Goal: Information Seeking & Learning: Learn about a topic

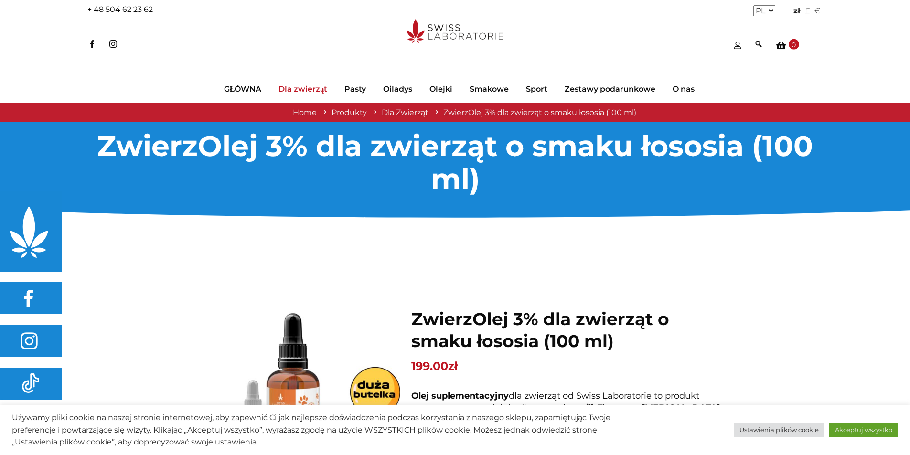
click at [299, 89] on span "Dla zwierząt" at bounding box center [303, 90] width 49 height 10
click at [876, 432] on link "Akceptuj wszystko" at bounding box center [863, 430] width 69 height 15
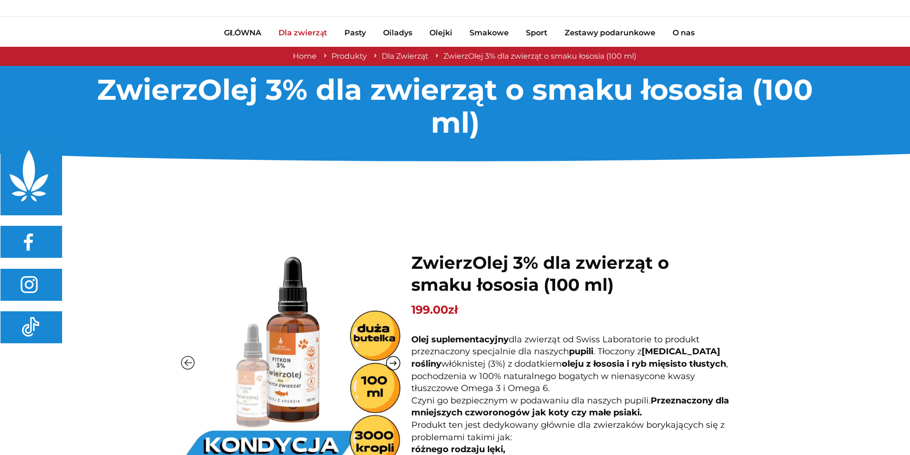
scroll to position [175, 0]
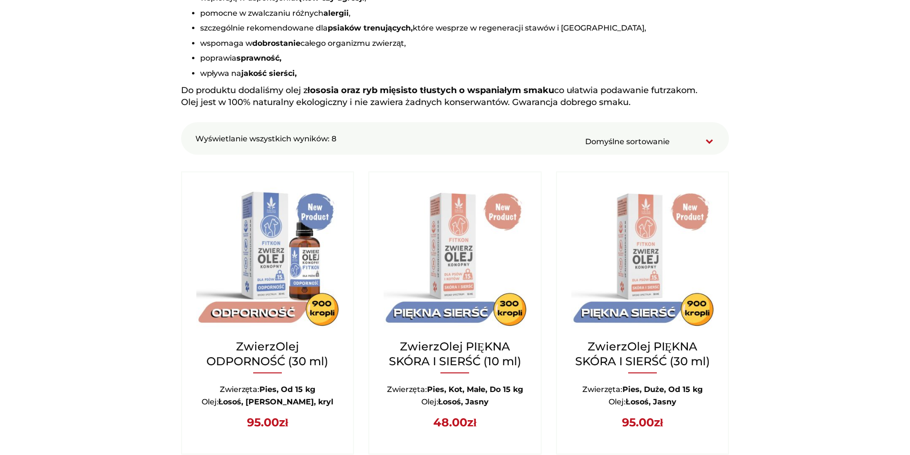
scroll to position [717, 0]
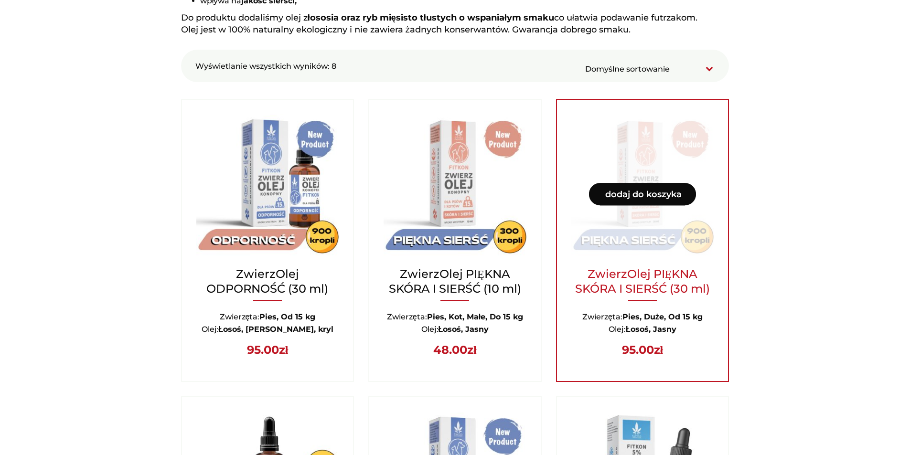
click at [641, 275] on h2 "ZwierzOlej PIĘKNA SKÓRA I SIERŚĆ (30 ml)" at bounding box center [642, 288] width 142 height 42
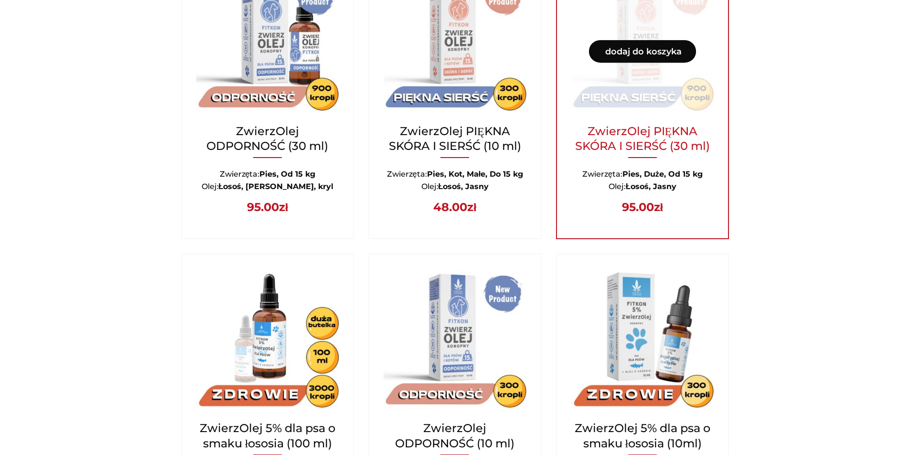
scroll to position [860, 0]
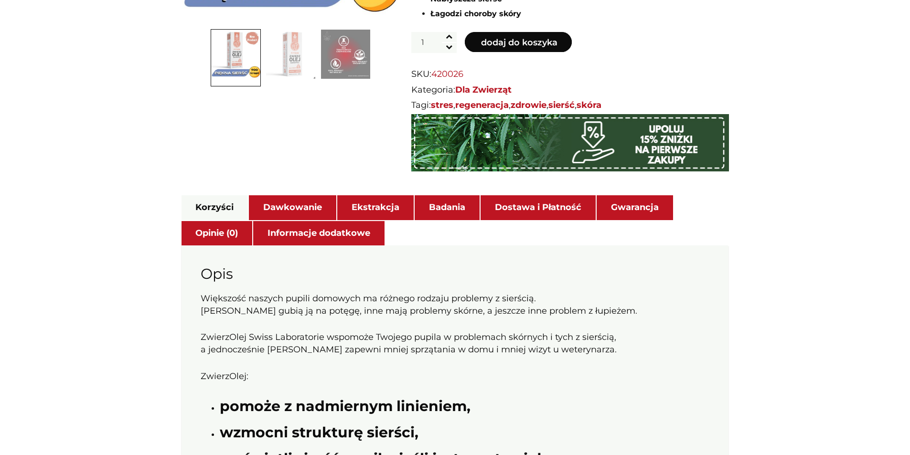
scroll to position [525, 0]
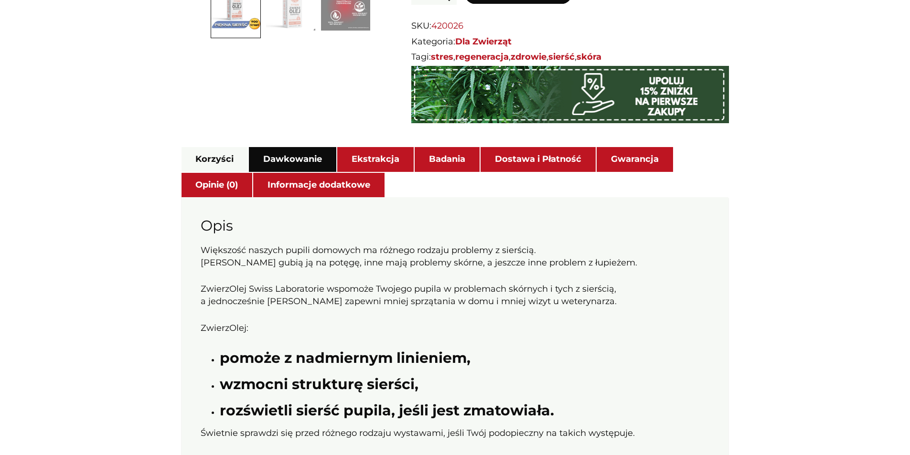
click at [299, 165] on link "Dawkowanie" at bounding box center [292, 159] width 59 height 21
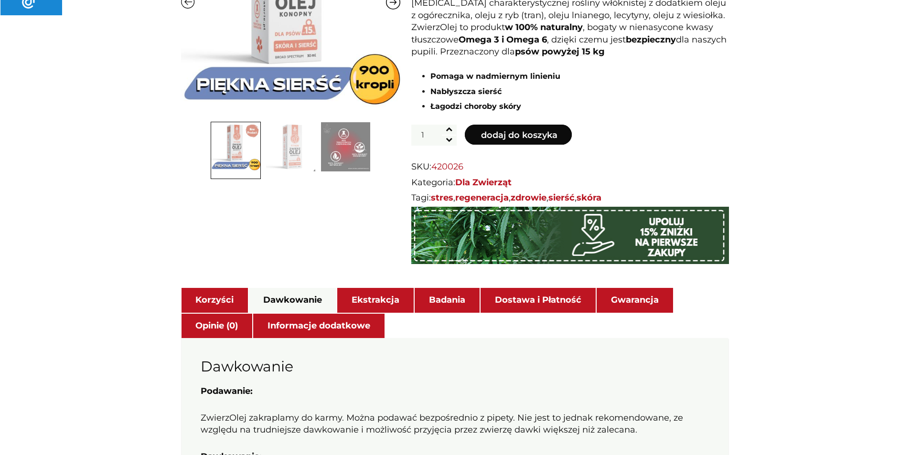
scroll to position [382, 0]
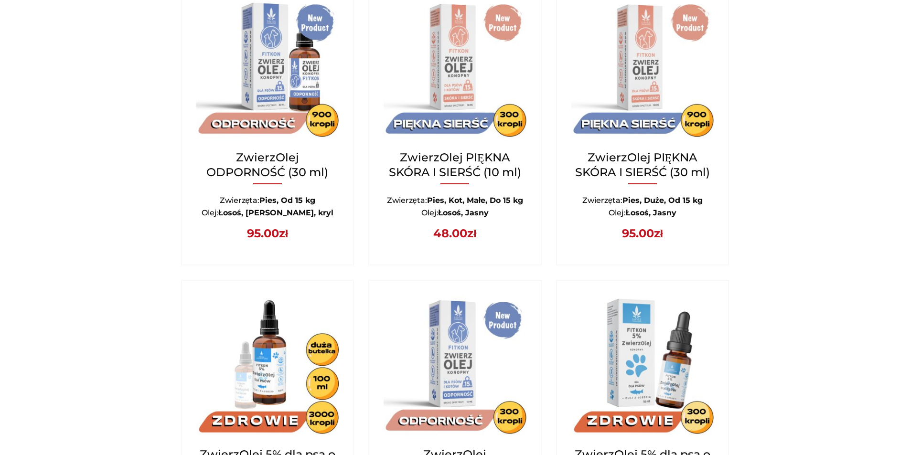
scroll to position [812, 0]
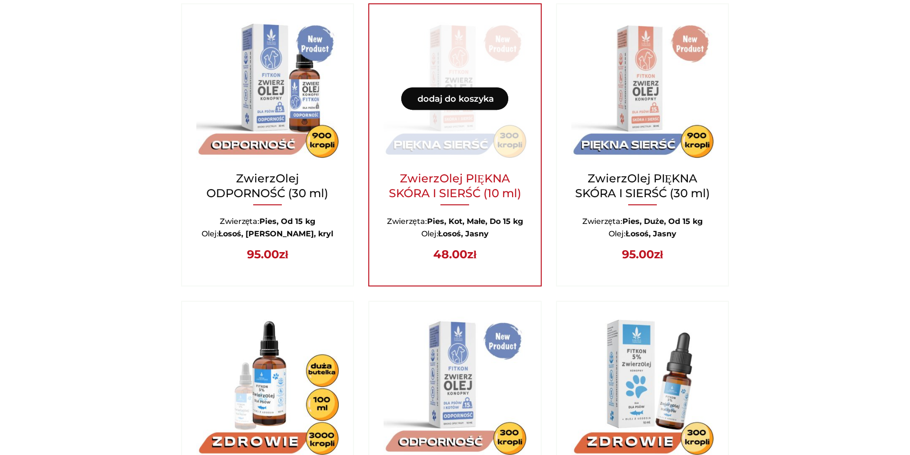
click at [473, 180] on h2 "ZwierzOlej PIĘKNA SKÓRA I SIERŚĆ (10 ml)" at bounding box center [455, 192] width 142 height 42
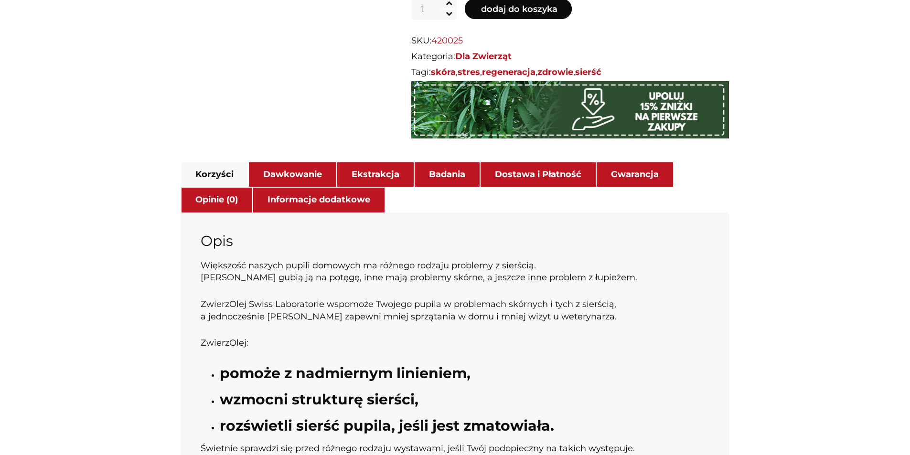
scroll to position [525, 0]
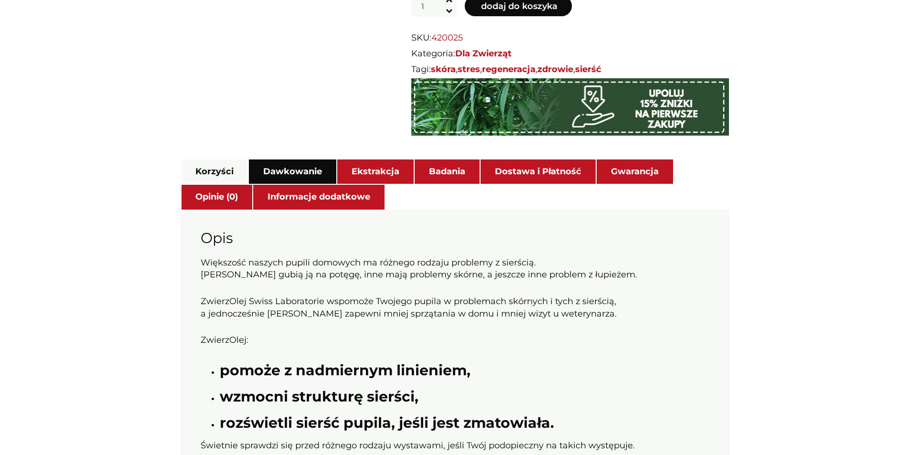
click at [290, 164] on link "Dawkowanie" at bounding box center [292, 171] width 59 height 21
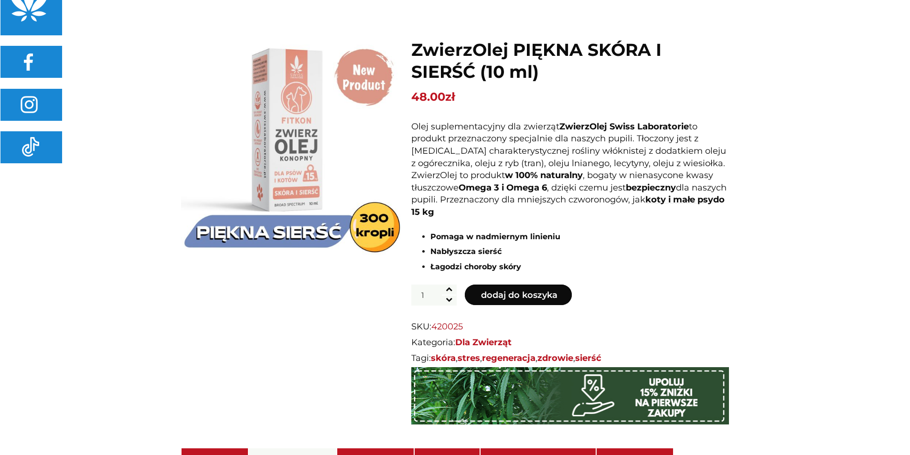
scroll to position [191, 0]
